Goal: Transaction & Acquisition: Purchase product/service

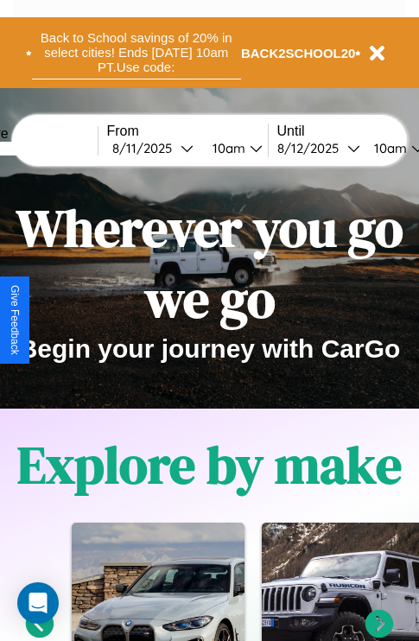
click at [136, 53] on button "Back to School savings of 20% in select cities! Ends 9/1 at 10am PT. Use code:" at bounding box center [136, 53] width 209 height 54
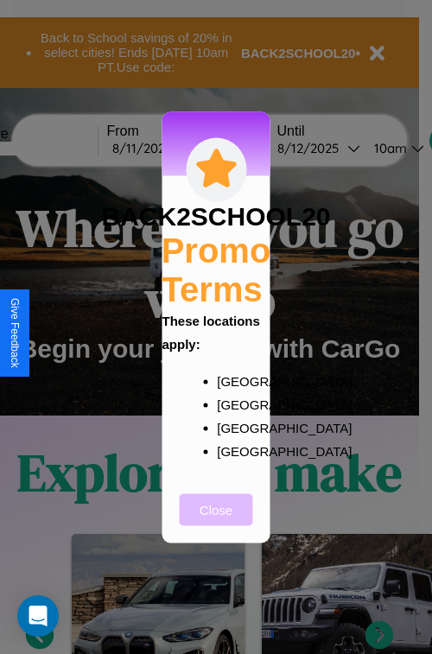
click at [216, 521] on button "Close" at bounding box center [216, 509] width 73 height 32
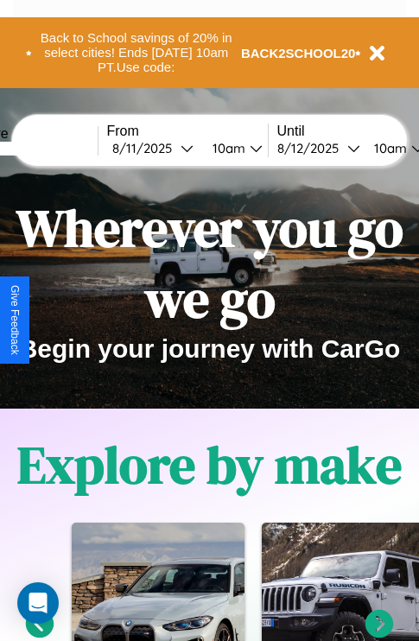
click at [59, 148] on input "text" at bounding box center [33, 149] width 130 height 14
type input "**********"
click at [173, 148] on div "8 / 11 / 2025" at bounding box center [146, 148] width 68 height 16
select select "*"
select select "****"
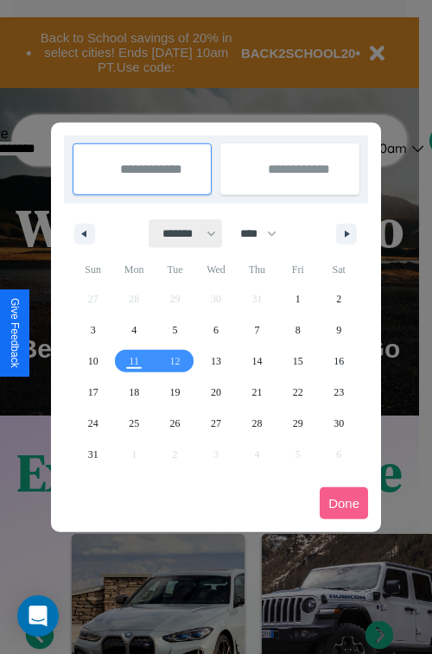
click at [181, 233] on select "******* ******** ***** ***** *** **** **** ****** ********* ******* ******** **…" at bounding box center [185, 233] width 73 height 29
select select "*"
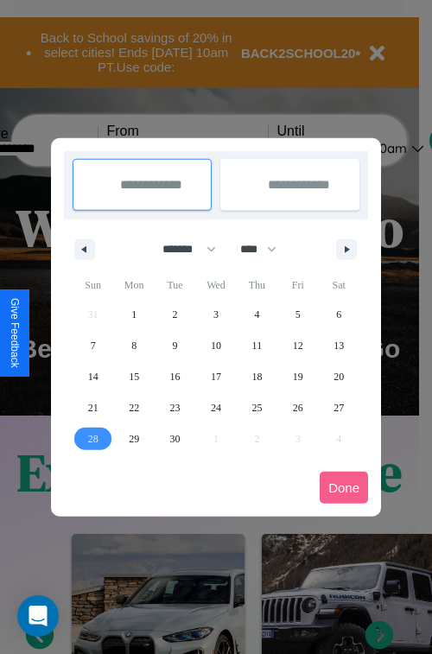
click at [92, 438] on span "28" at bounding box center [93, 438] width 10 height 31
type input "**********"
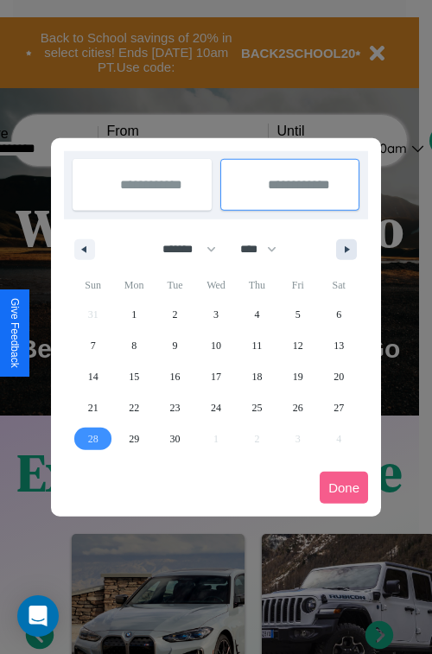
click at [346, 249] on icon "button" at bounding box center [350, 249] width 9 height 7
select select "*"
click at [339, 314] on span "4" at bounding box center [338, 314] width 5 height 31
type input "**********"
select select "*"
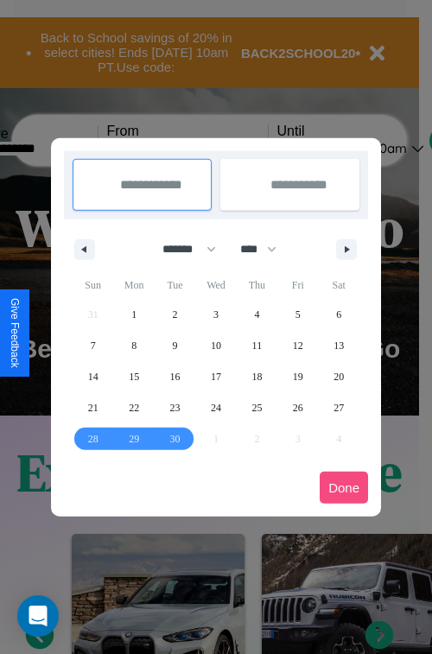
click at [344, 487] on button "Done" at bounding box center [344, 488] width 48 height 32
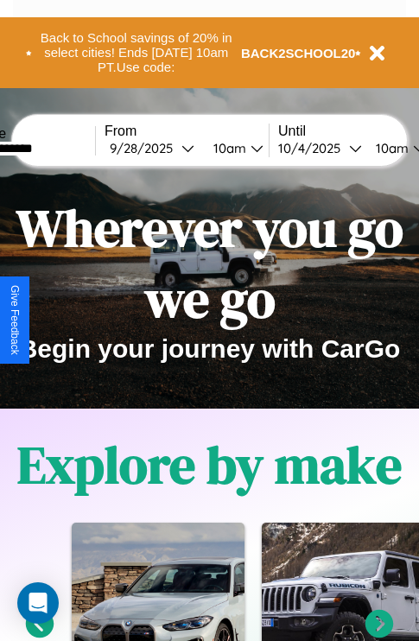
scroll to position [0, 66]
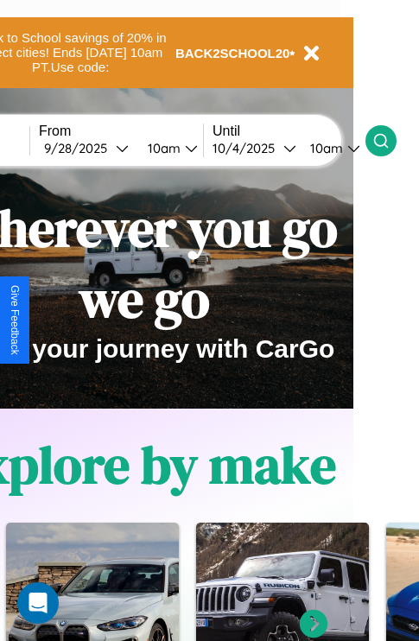
click at [390, 140] on icon at bounding box center [380, 140] width 17 height 17
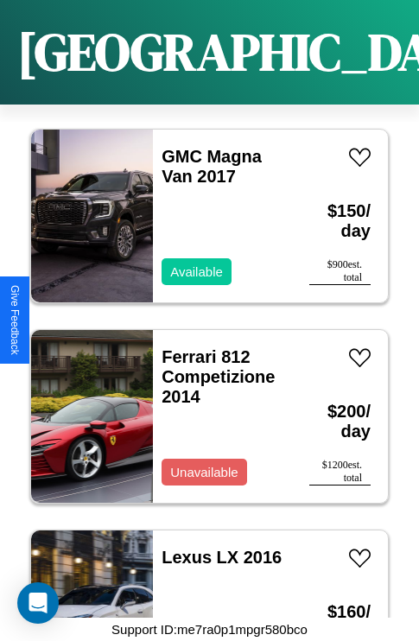
scroll to position [7882, 0]
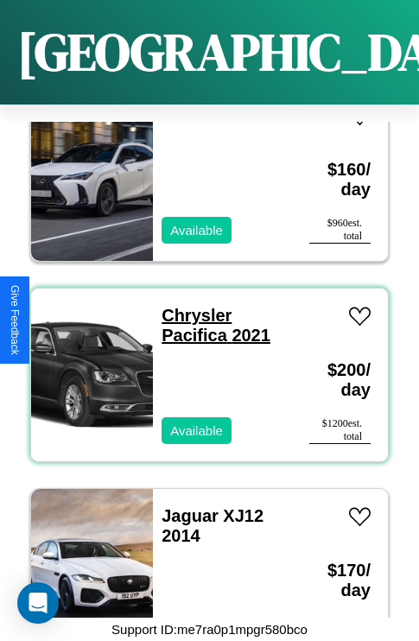
click at [191, 306] on link "Chrysler Pacifica 2021" at bounding box center [216, 325] width 109 height 39
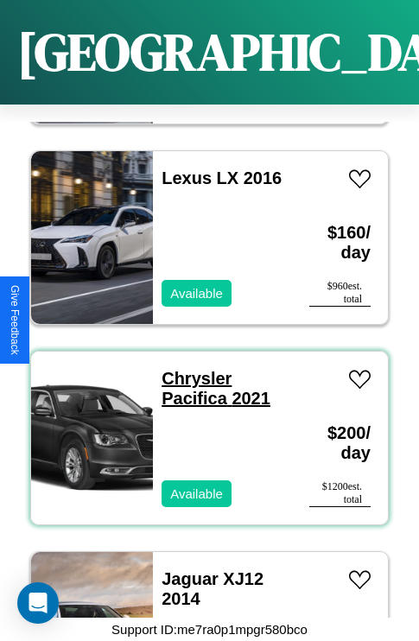
scroll to position [7081, 0]
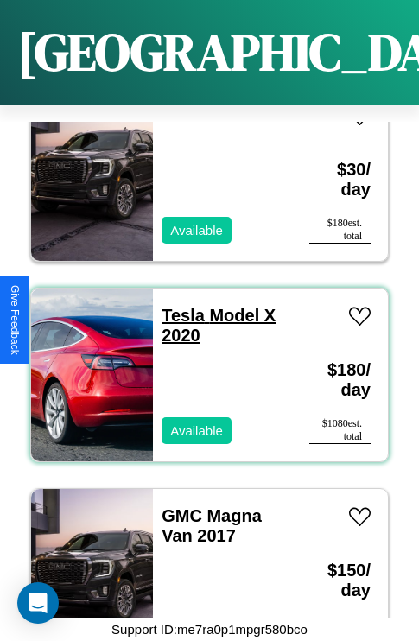
click at [178, 306] on link "Tesla Model X 2020" at bounding box center [219, 325] width 114 height 39
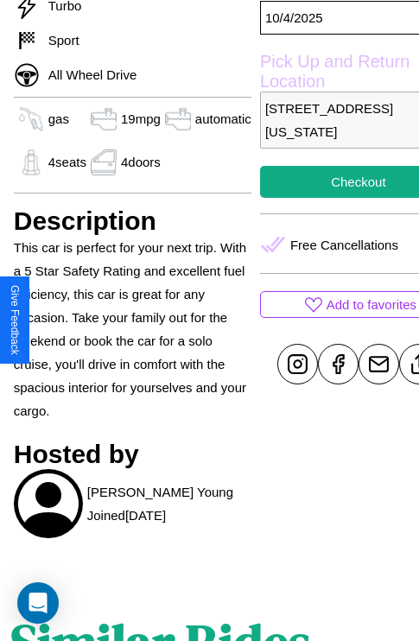
scroll to position [637, 55]
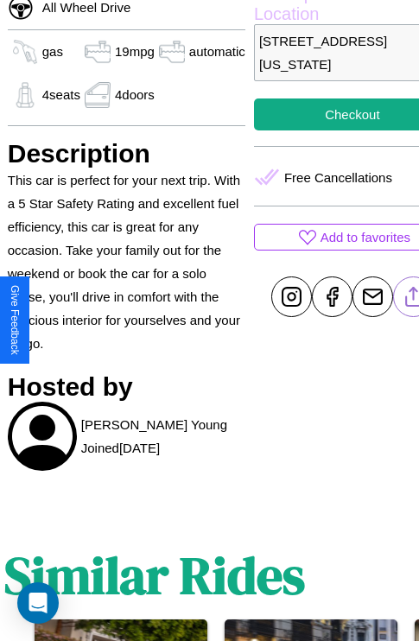
click at [413, 300] on line at bounding box center [413, 294] width 0 height 12
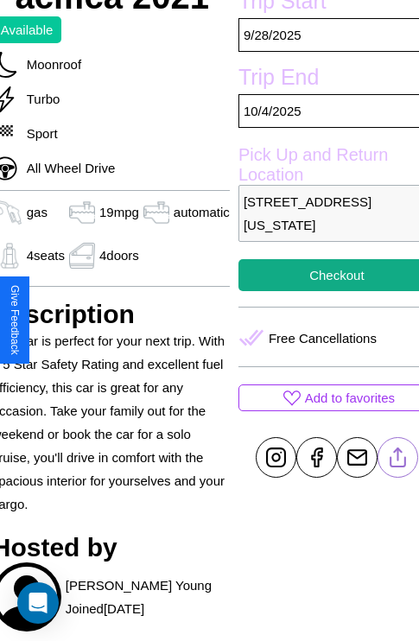
scroll to position [454, 73]
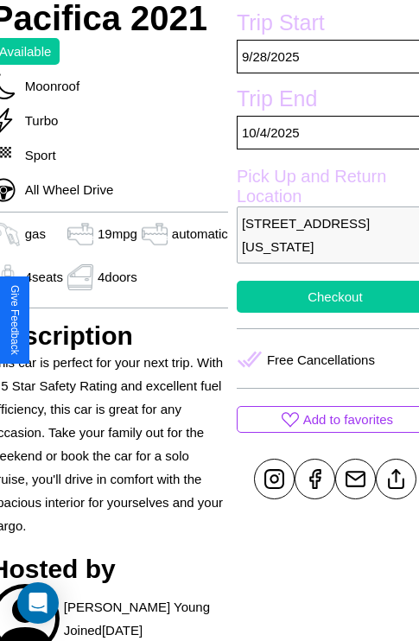
click at [321, 313] on button "Checkout" at bounding box center [335, 297] width 197 height 32
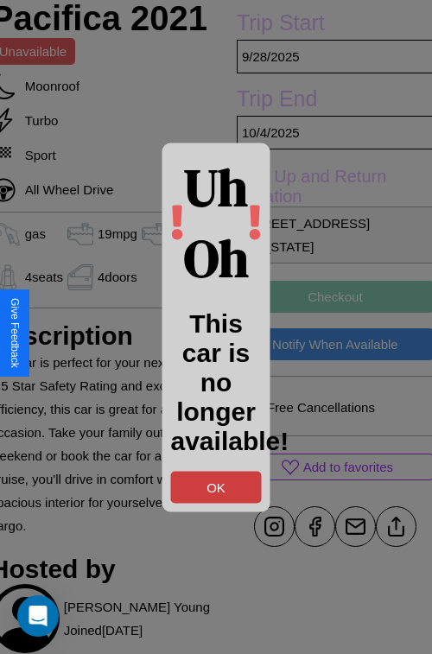
click at [216, 486] on button "OK" at bounding box center [216, 487] width 91 height 32
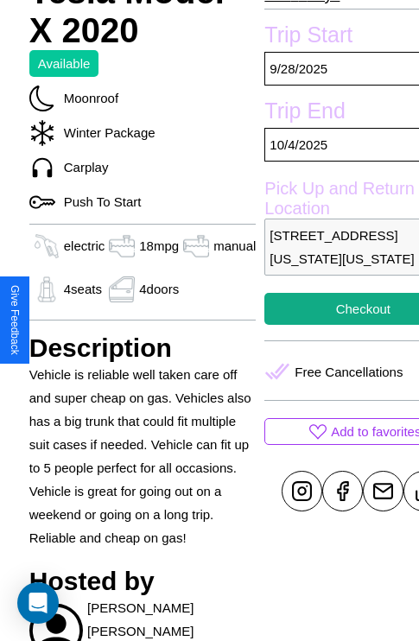
scroll to position [558, 52]
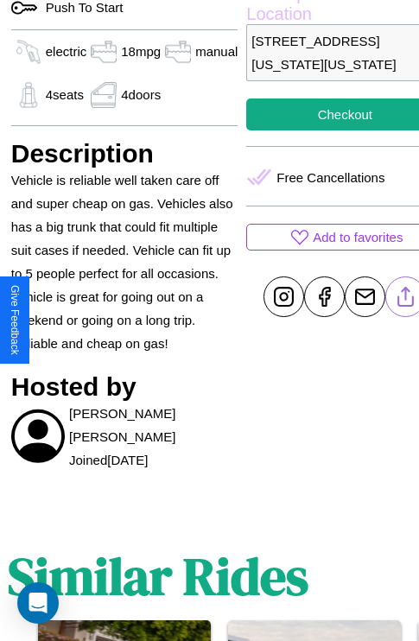
click at [406, 300] on line at bounding box center [406, 294] width 0 height 12
